Goal: Task Accomplishment & Management: Use online tool/utility

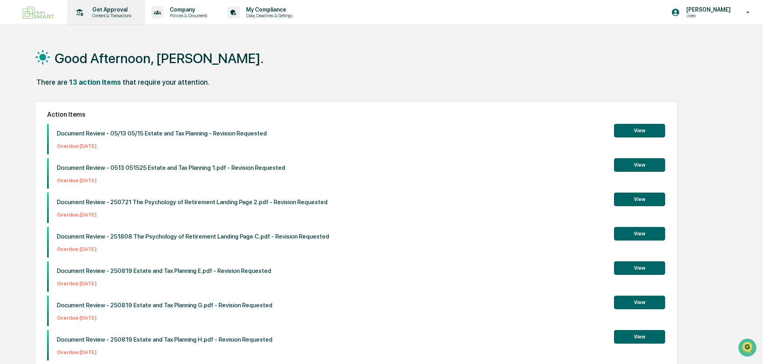
click at [102, 4] on div "Get Approval Content & Transactions" at bounding box center [105, 12] width 70 height 25
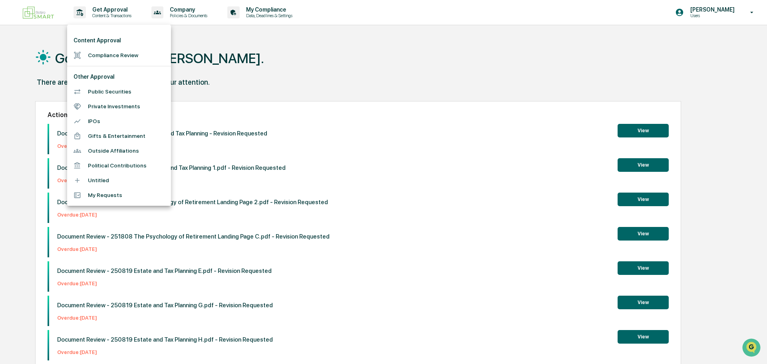
click at [103, 12] on div at bounding box center [383, 182] width 767 height 364
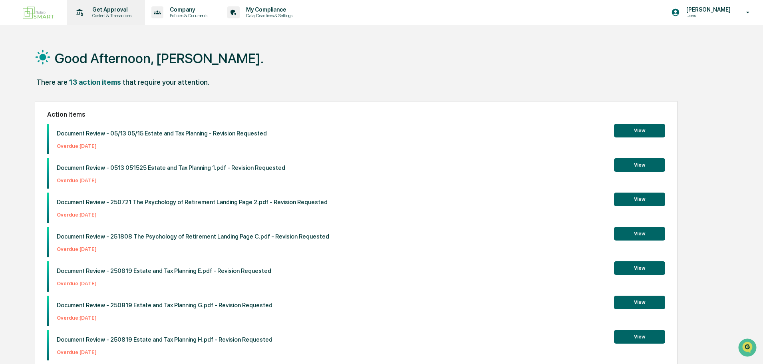
click at [108, 15] on p "Content & Transactions" at bounding box center [111, 16] width 50 height 6
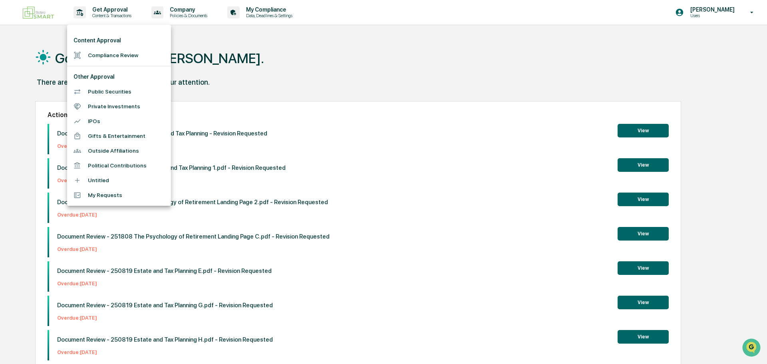
click at [100, 56] on li "Compliance Review" at bounding box center [119, 55] width 104 height 15
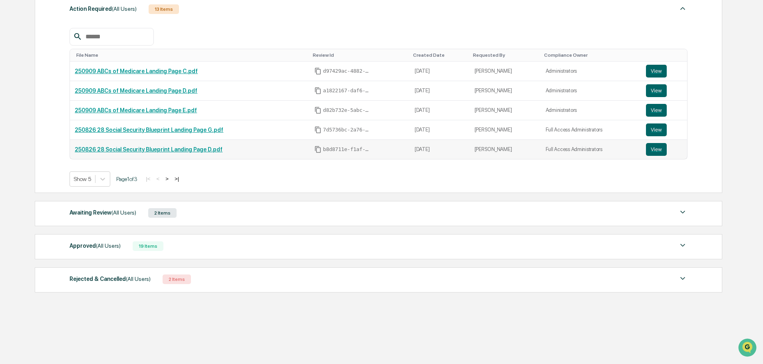
scroll to position [128, 0]
click at [204, 209] on div "Awaiting Review (All Users) 2 Items" at bounding box center [379, 212] width 618 height 11
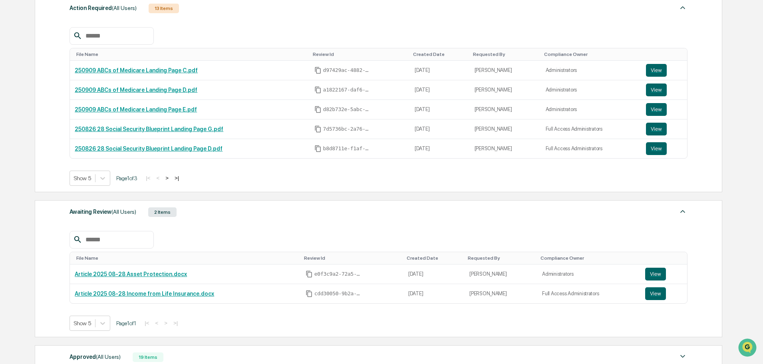
click at [205, 211] on div "Awaiting Review (All Users) 2 Items" at bounding box center [379, 212] width 618 height 11
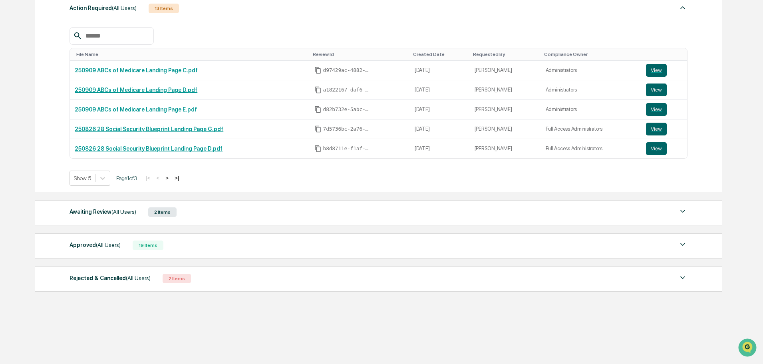
click at [206, 244] on div "Approved (All Users) 19 Items" at bounding box center [379, 245] width 618 height 11
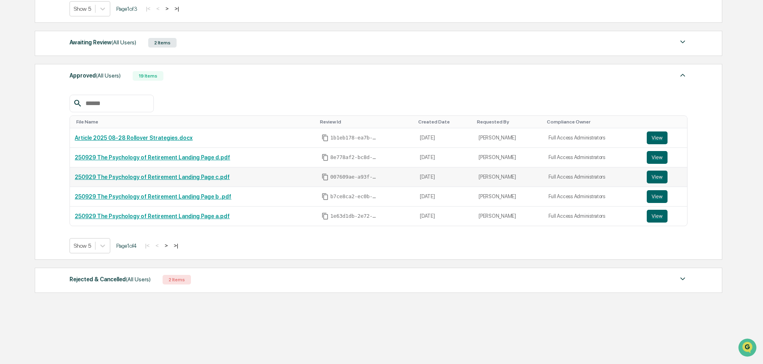
scroll to position [298, 0]
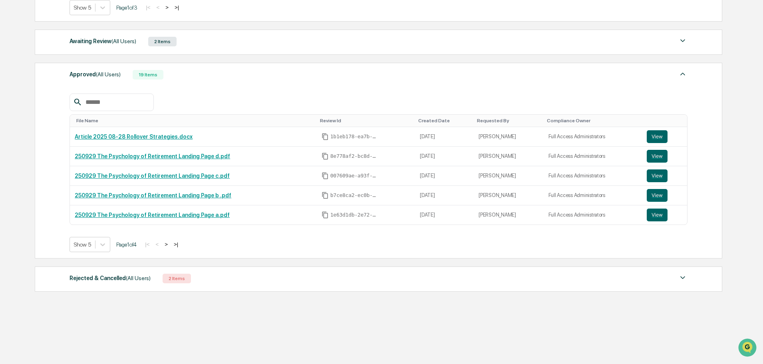
click at [170, 245] on button ">" at bounding box center [166, 244] width 8 height 7
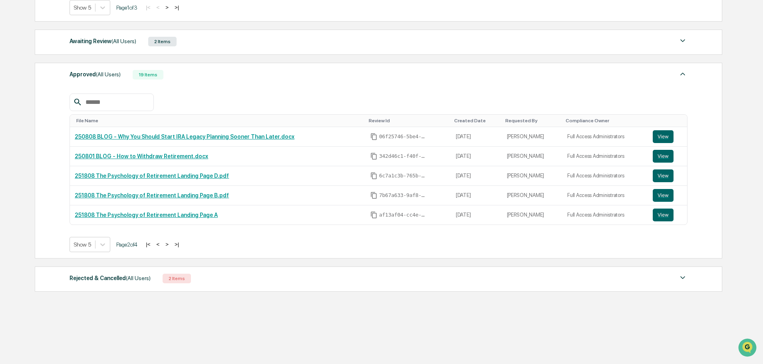
click at [171, 245] on button ">" at bounding box center [167, 244] width 8 height 7
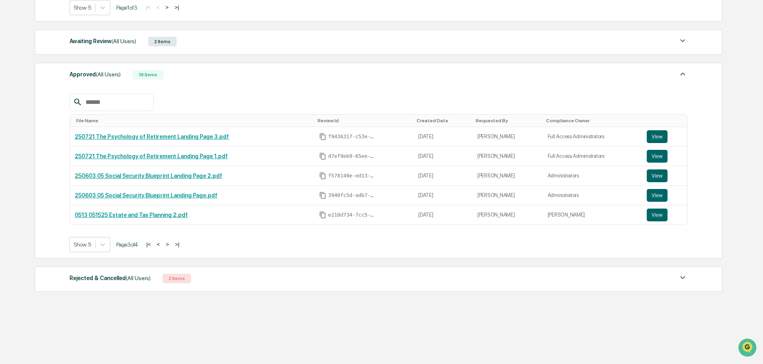
click at [153, 245] on button "|<" at bounding box center [148, 244] width 9 height 7
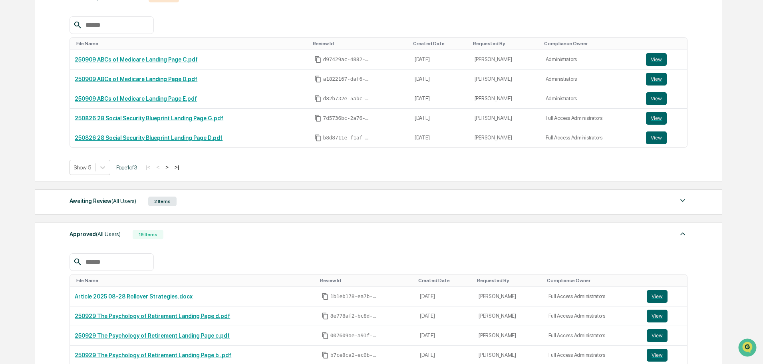
scroll to position [99, 0]
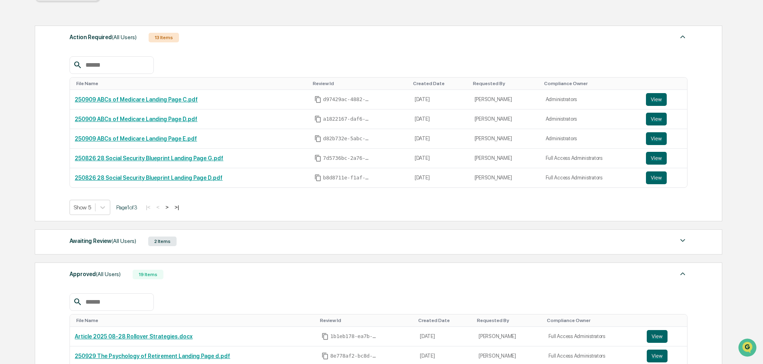
click at [191, 241] on div "Awaiting Review (All Users) 2 Items" at bounding box center [379, 241] width 618 height 11
